Goal: Information Seeking & Learning: Find specific fact

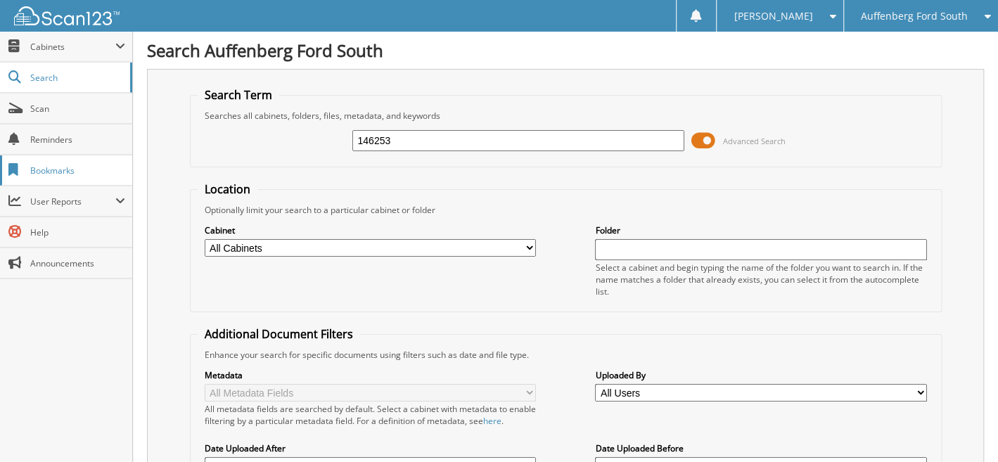
type input "146253"
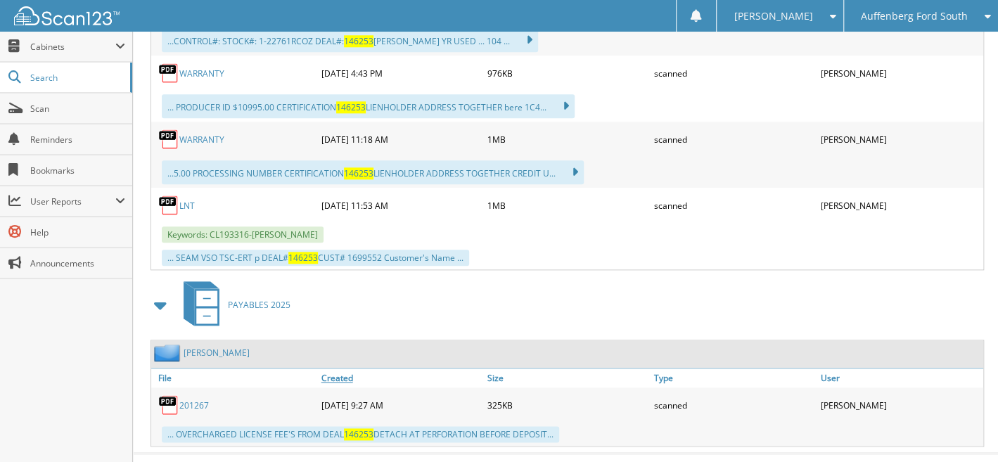
scroll to position [404, 0]
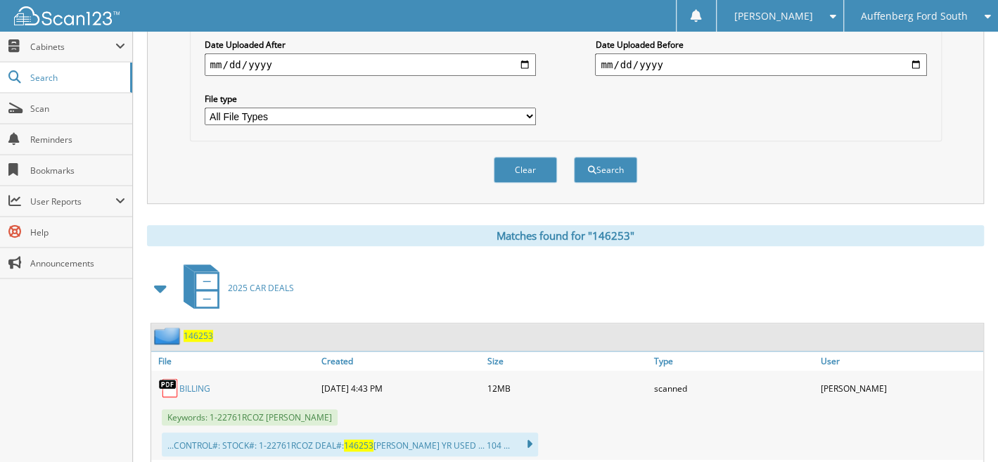
click at [201, 330] on span "146253" at bounding box center [199, 336] width 30 height 12
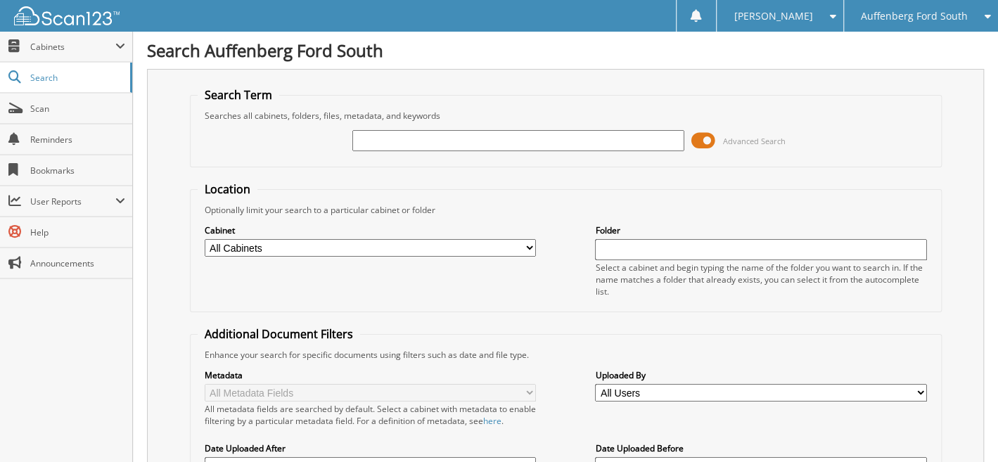
click at [464, 135] on input "text" at bounding box center [517, 140] width 331 height 21
type input "146303"
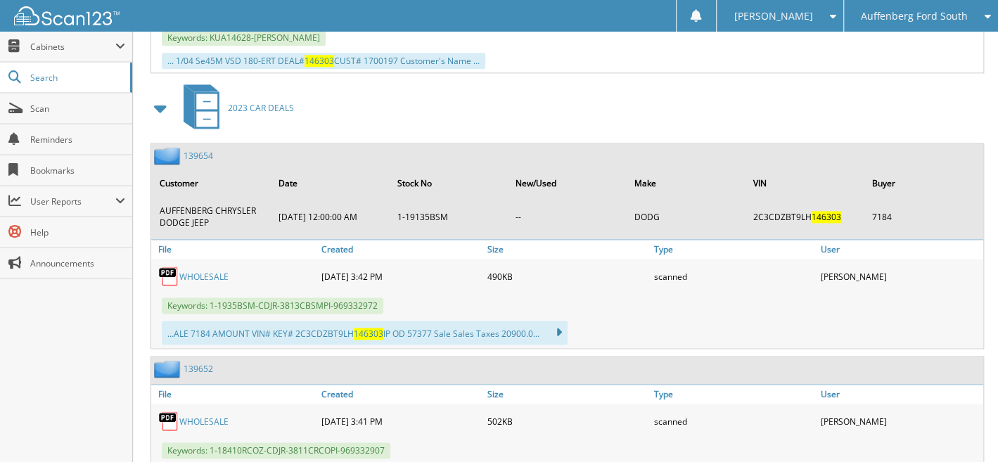
scroll to position [469, 0]
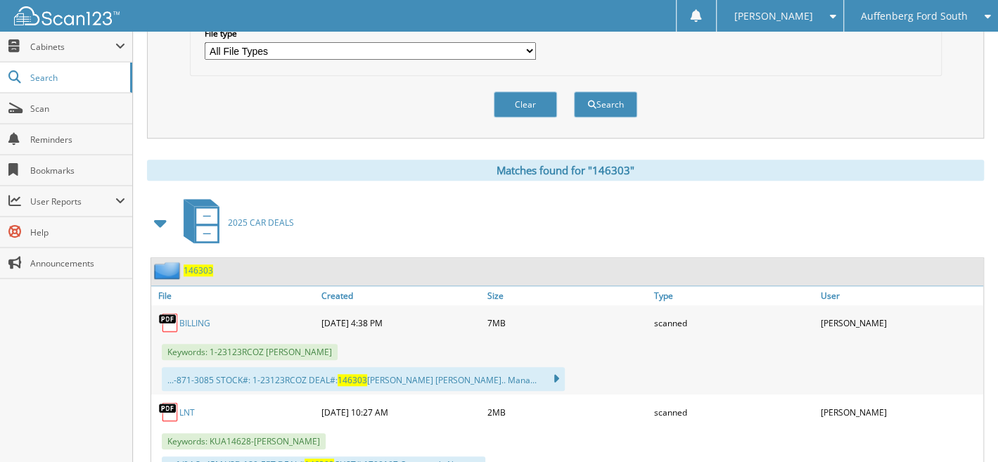
click at [208, 265] on span "146303" at bounding box center [199, 271] width 30 height 12
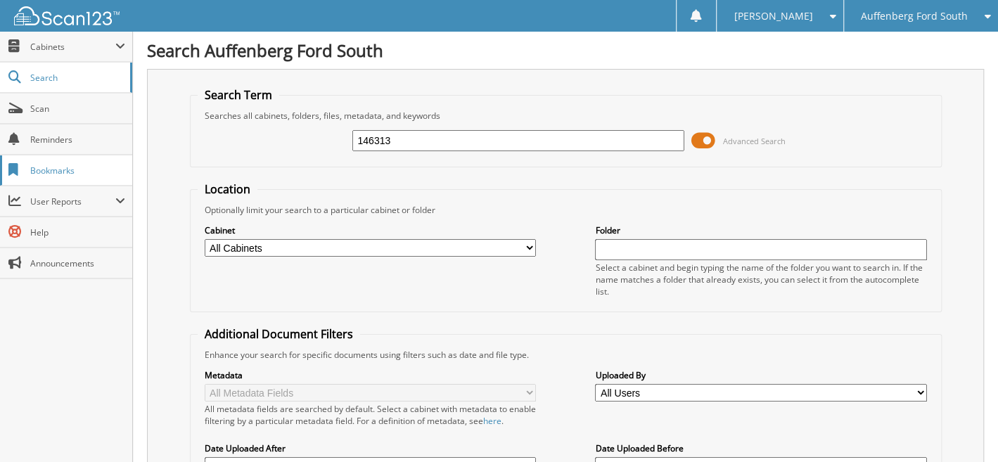
type input "146313"
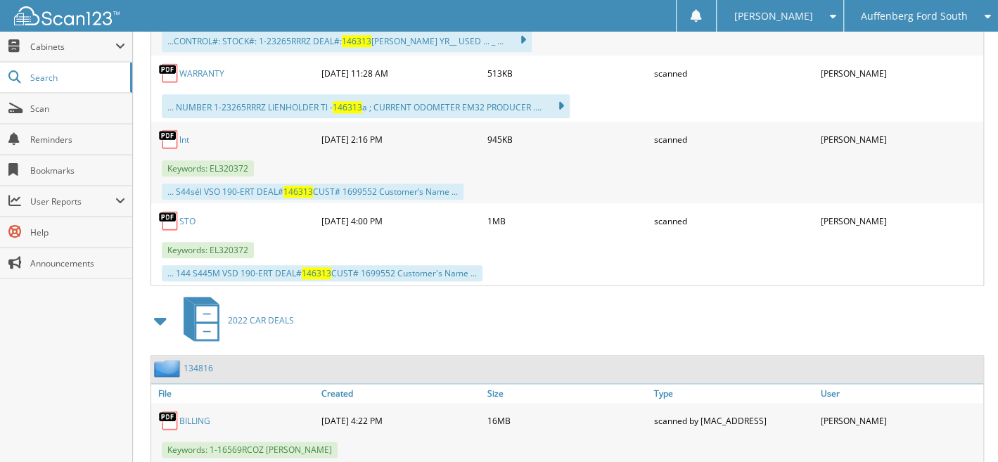
scroll to position [404, 0]
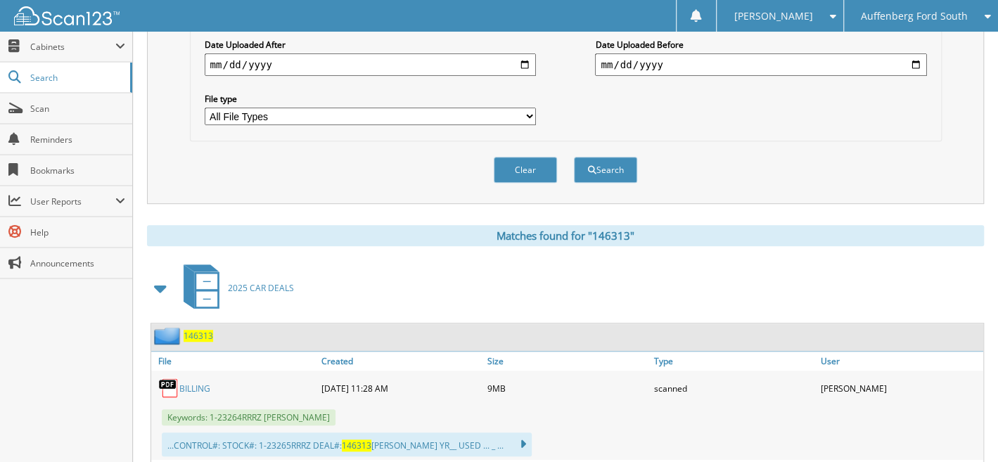
click at [197, 330] on span "146313" at bounding box center [199, 336] width 30 height 12
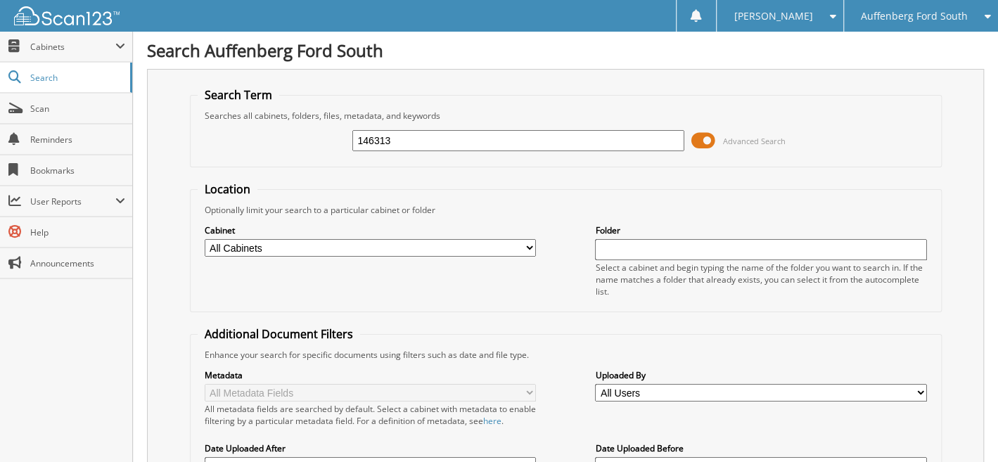
type input "146313"
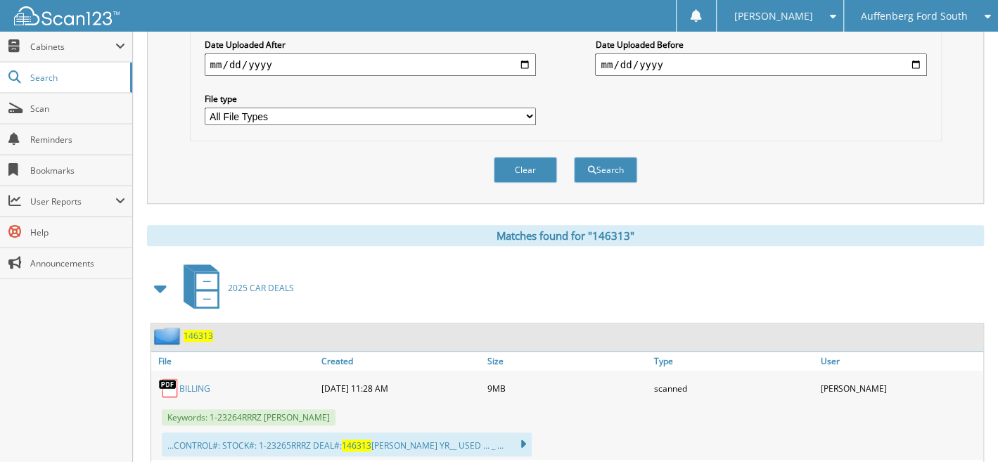
click at [196, 330] on span "146313" at bounding box center [199, 336] width 30 height 12
